Goal: Transaction & Acquisition: Book appointment/travel/reservation

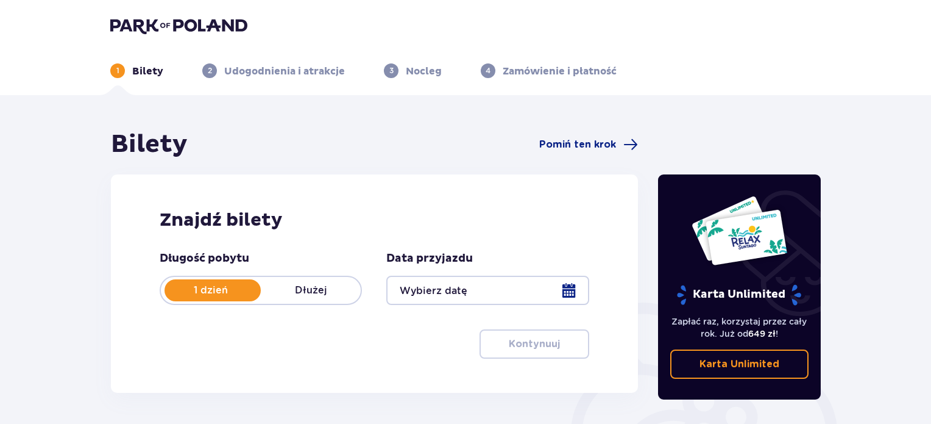
click at [475, 292] on div at bounding box center [487, 289] width 202 height 29
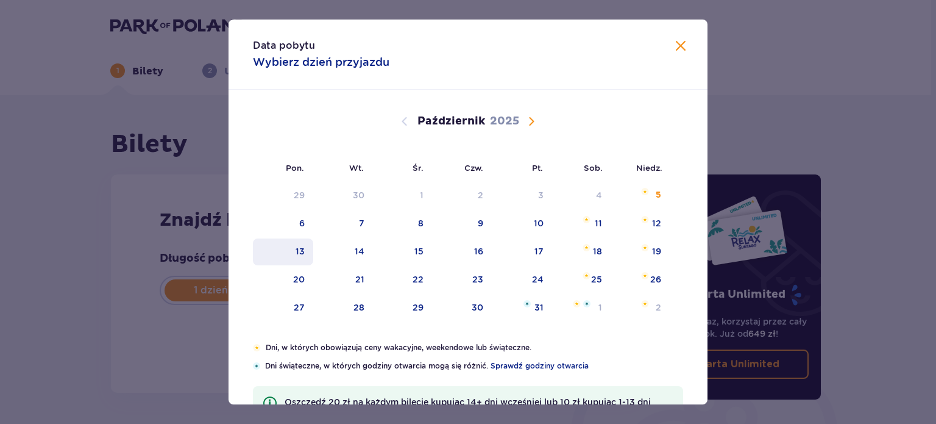
click at [288, 245] on div "13" at bounding box center [283, 251] width 60 height 27
type input "[DATE]"
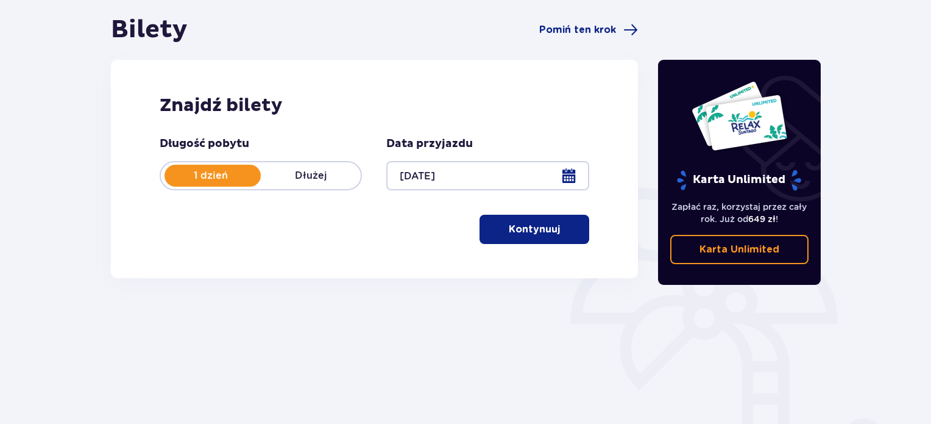
scroll to position [122, 0]
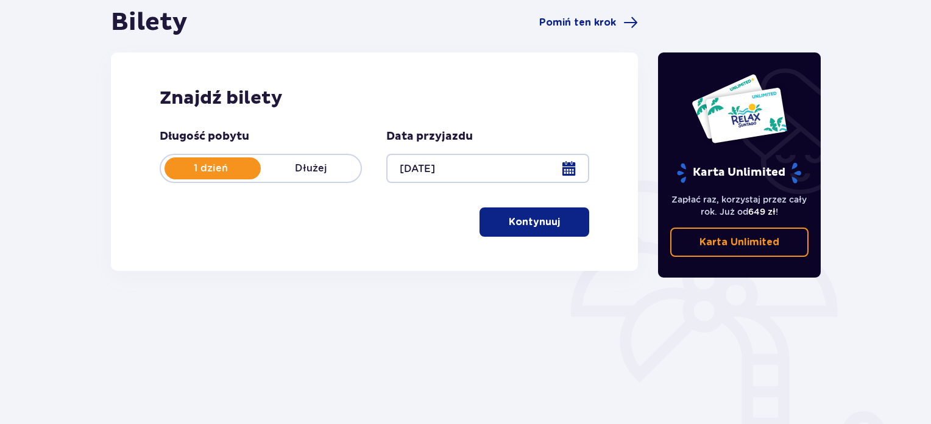
click at [530, 221] on p "Kontynuuj" at bounding box center [534, 221] width 51 height 13
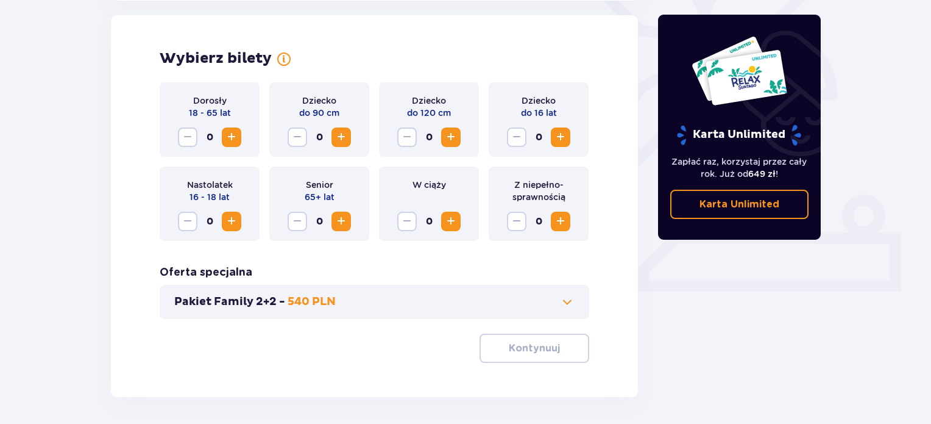
scroll to position [339, 0]
click at [570, 138] on div "Dziecko do 16 lat 0" at bounding box center [539, 119] width 100 height 74
click at [567, 138] on span "Zwiększ" at bounding box center [560, 136] width 15 height 15
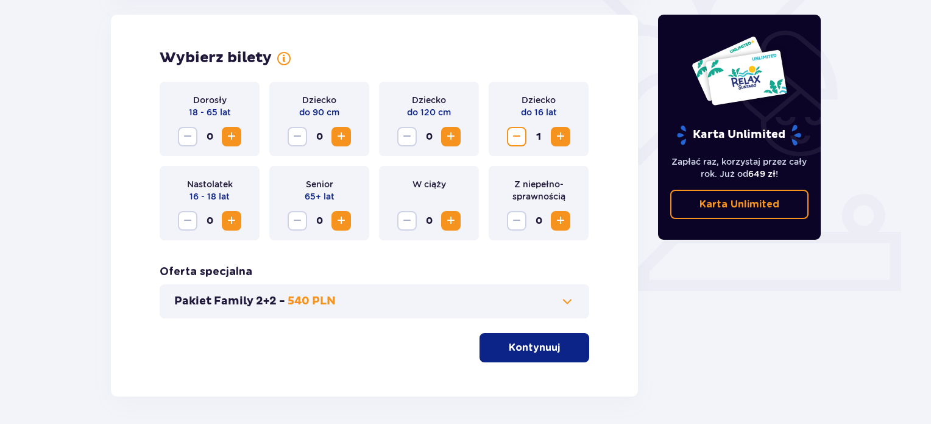
click at [567, 138] on span "Zwiększ" at bounding box center [560, 136] width 15 height 15
click at [229, 133] on span "Zwiększ" at bounding box center [231, 136] width 15 height 15
click at [509, 353] on p "Kontynuuj" at bounding box center [534, 347] width 51 height 13
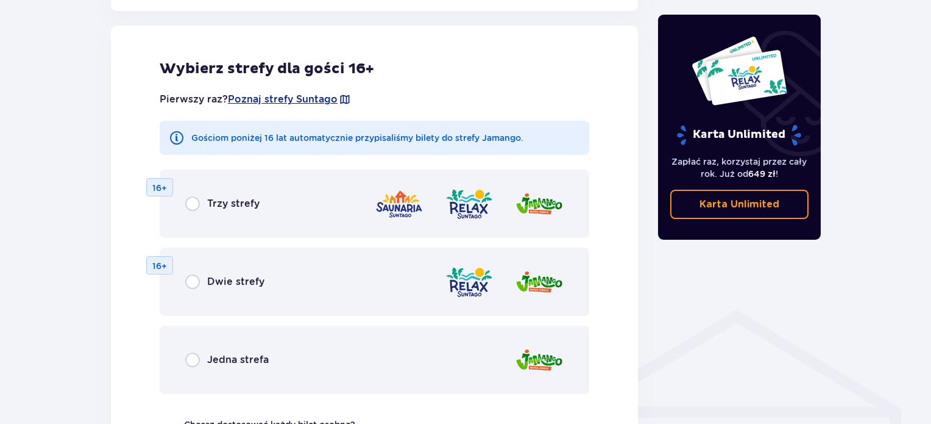
scroll to position [737, 0]
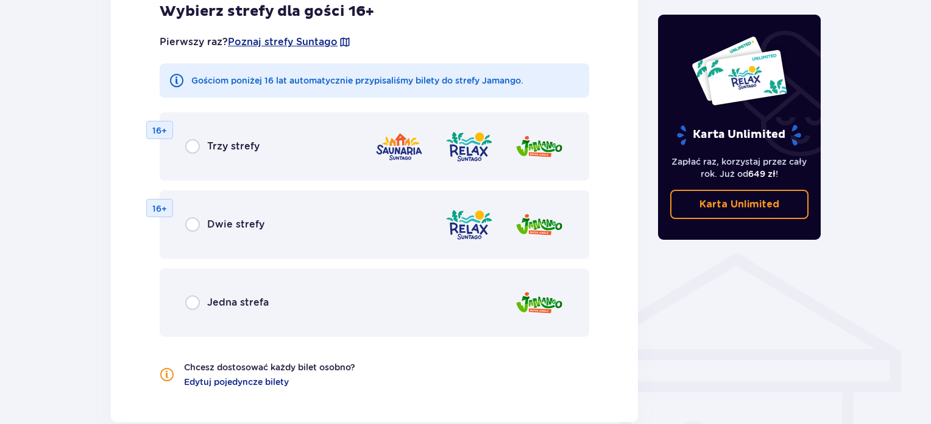
click at [197, 302] on input "radio" at bounding box center [192, 302] width 15 height 15
radio input "true"
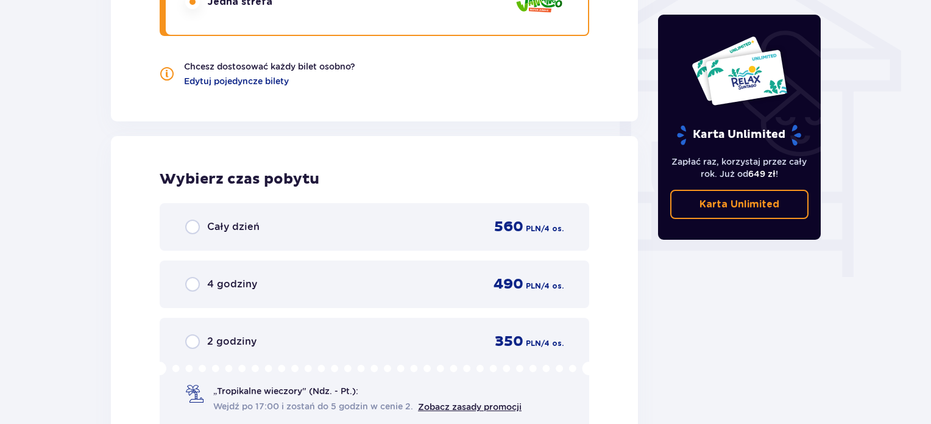
scroll to position [1126, 0]
